Goal: Task Accomplishment & Management: Manage account settings

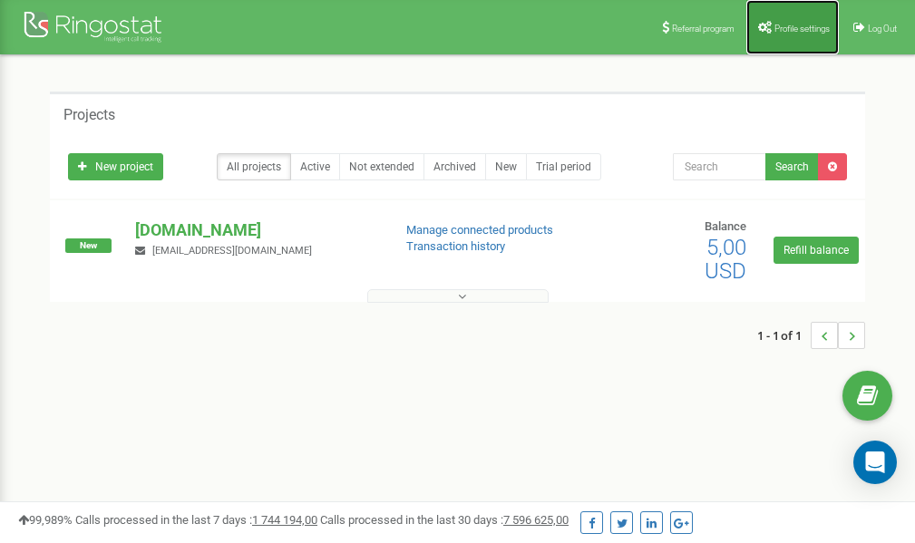
click at [776, 24] on span "Profile settings" at bounding box center [801, 29] width 55 height 10
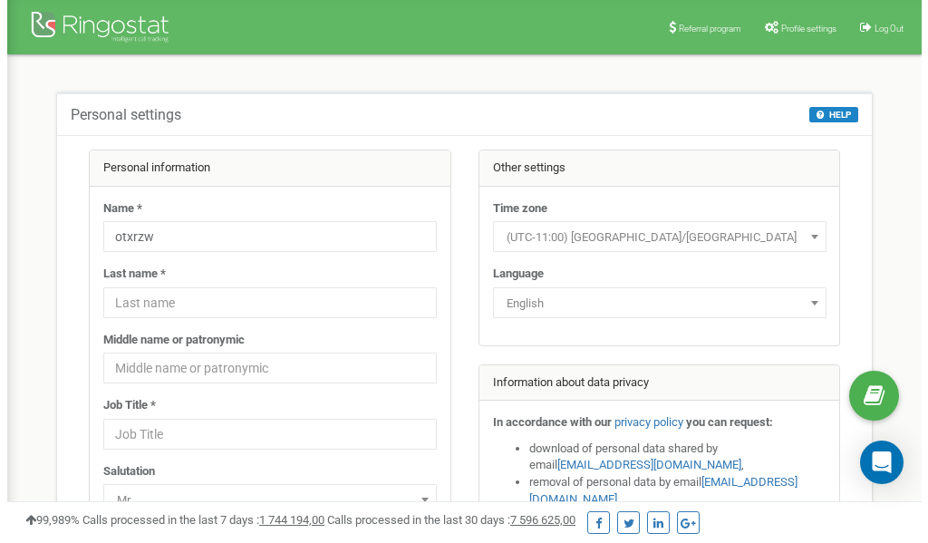
scroll to position [91, 0]
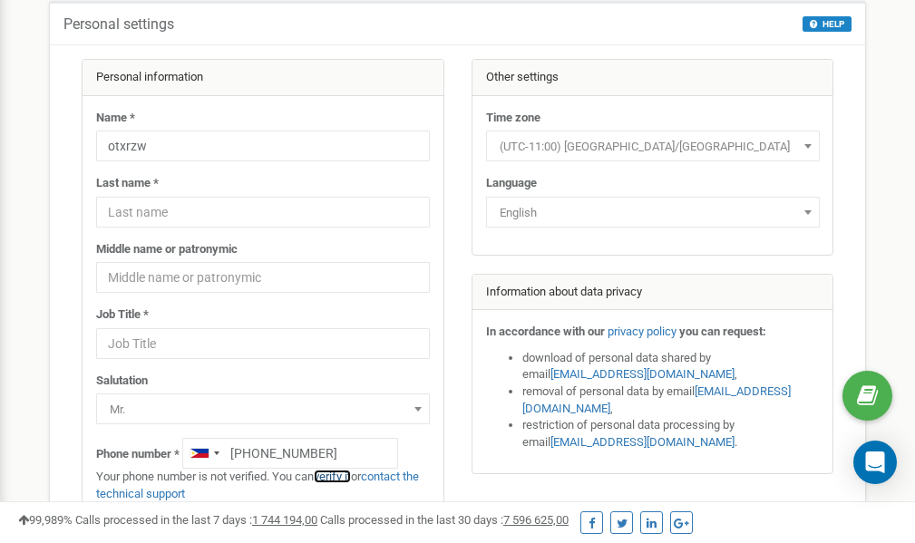
click at [338, 478] on link "verify it" at bounding box center [332, 477] width 37 height 14
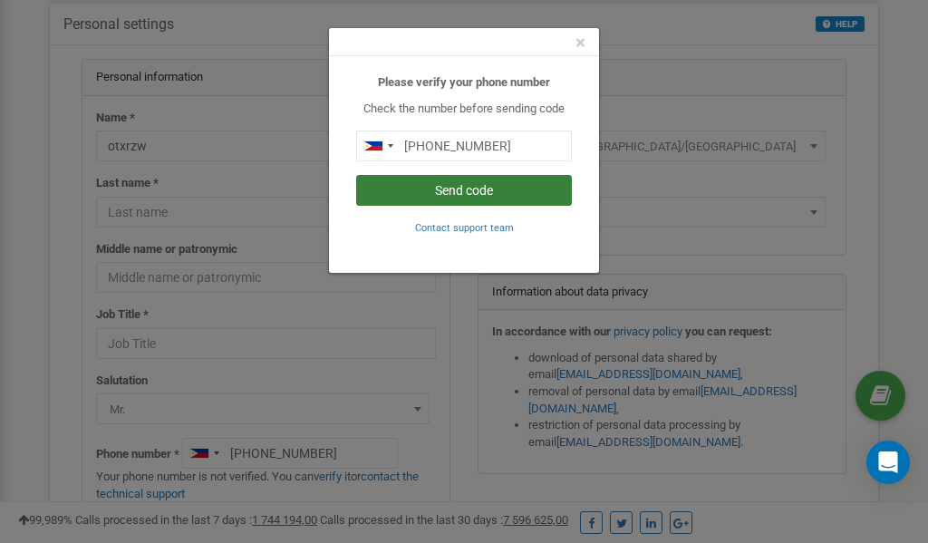
click at [437, 197] on button "Send code" at bounding box center [464, 190] width 216 height 31
